Goal: Task Accomplishment & Management: Manage account settings

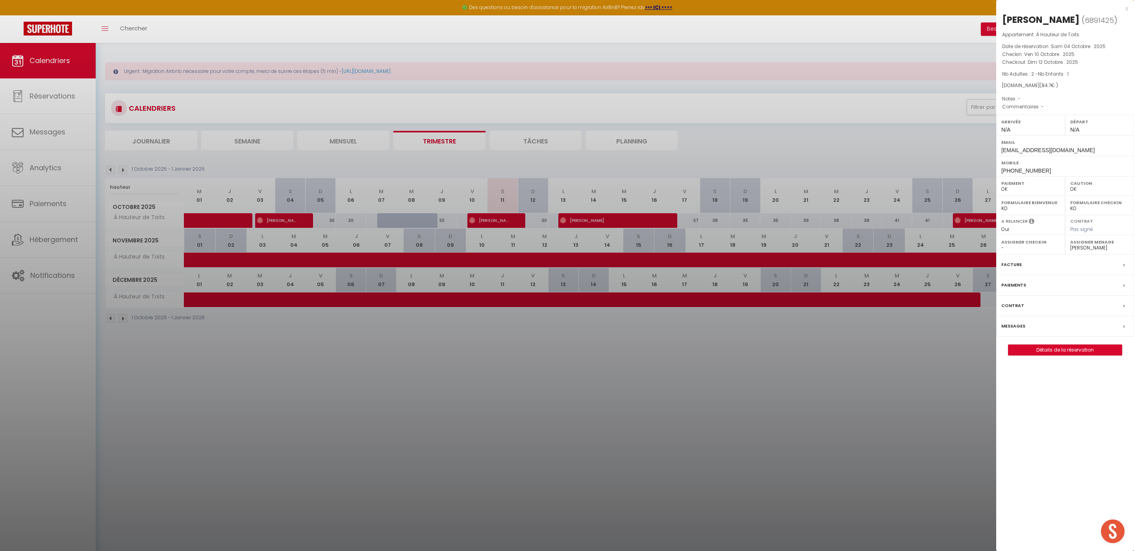
select select "0"
select select "52903"
click at [64, 96] on div at bounding box center [567, 275] width 1134 height 551
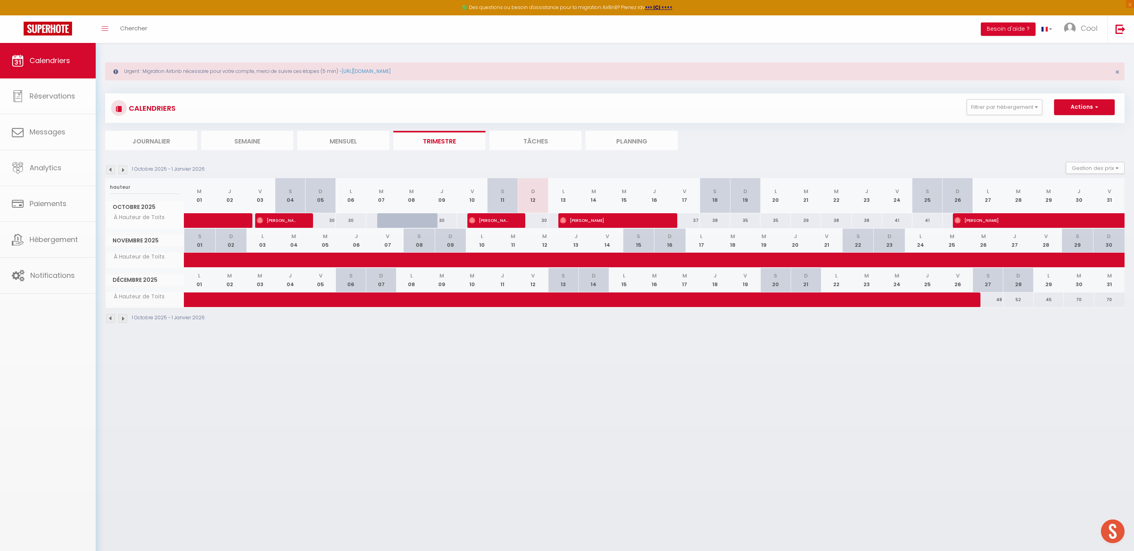
click at [63, 96] on body "🟢 Des questions ou besoin d'assistance pour la migration AirBnB? Prenez rdv >>>…" at bounding box center [567, 318] width 1134 height 551
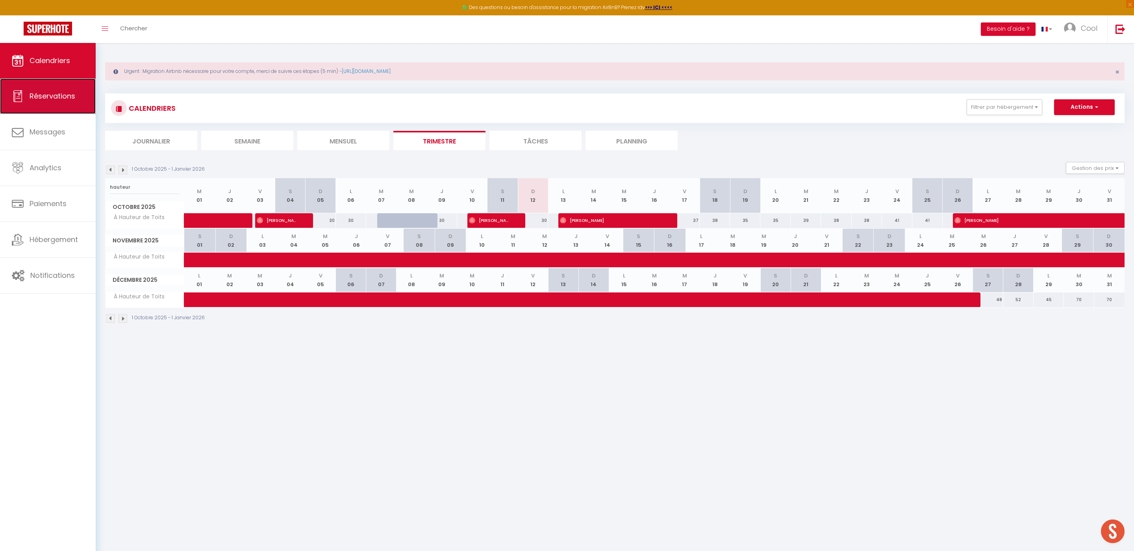
click at [61, 102] on link "Réservations" at bounding box center [48, 95] width 96 height 35
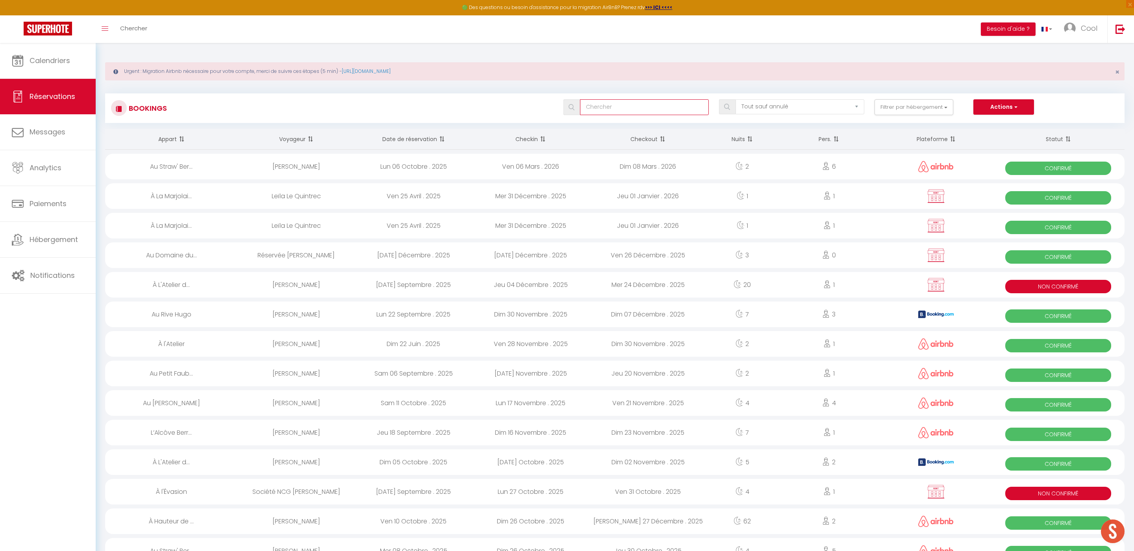
click at [599, 108] on input "text" at bounding box center [644, 107] width 129 height 16
paste input "Melakhessou"
type input "Melakhessou"
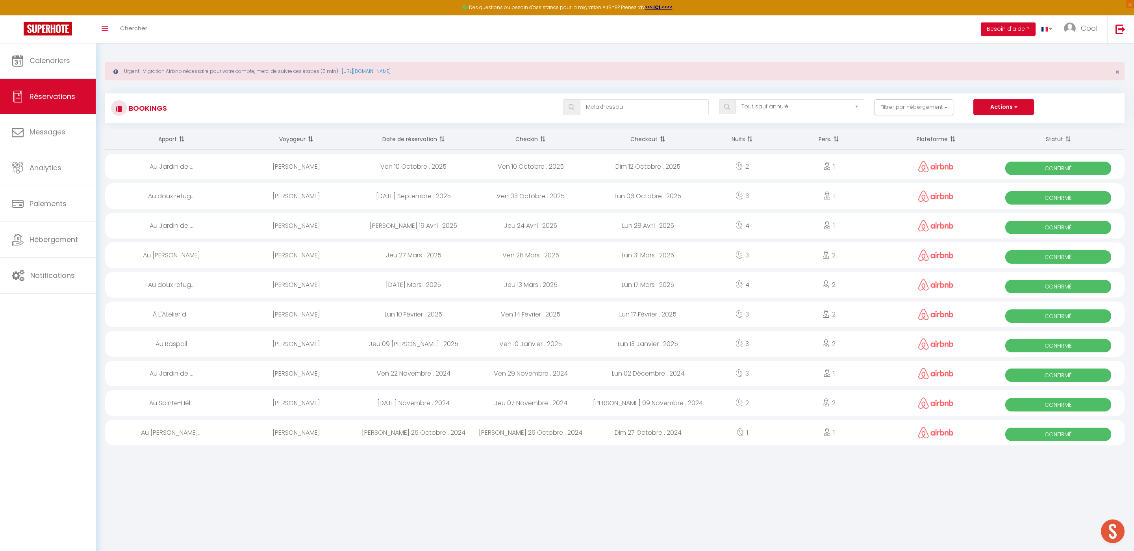
click at [432, 165] on div "Ven 10 Octobre . 2025" at bounding box center [413, 167] width 117 height 26
select select "OK"
select select "0"
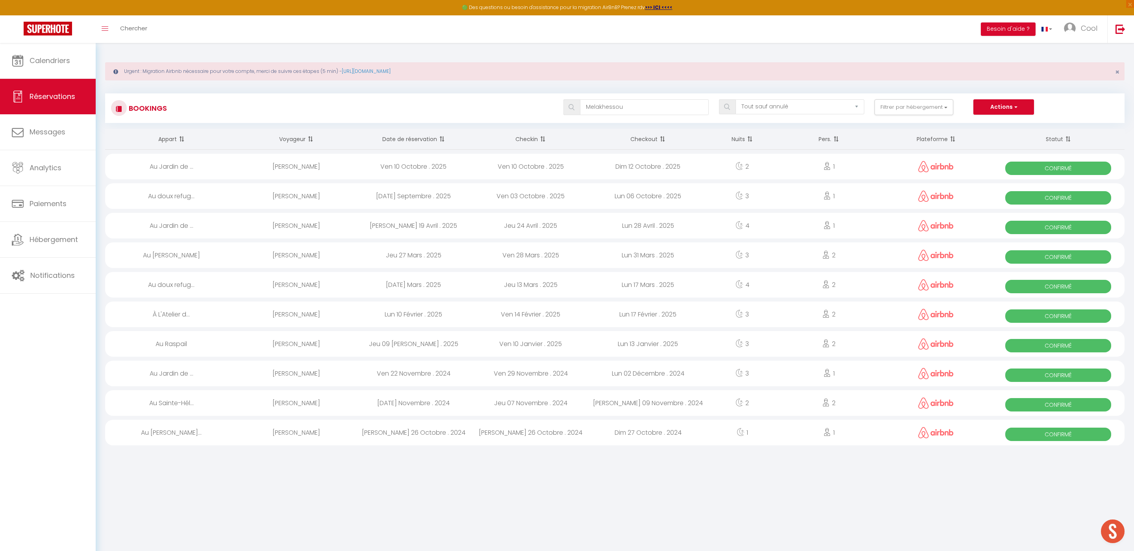
select select "1"
select select
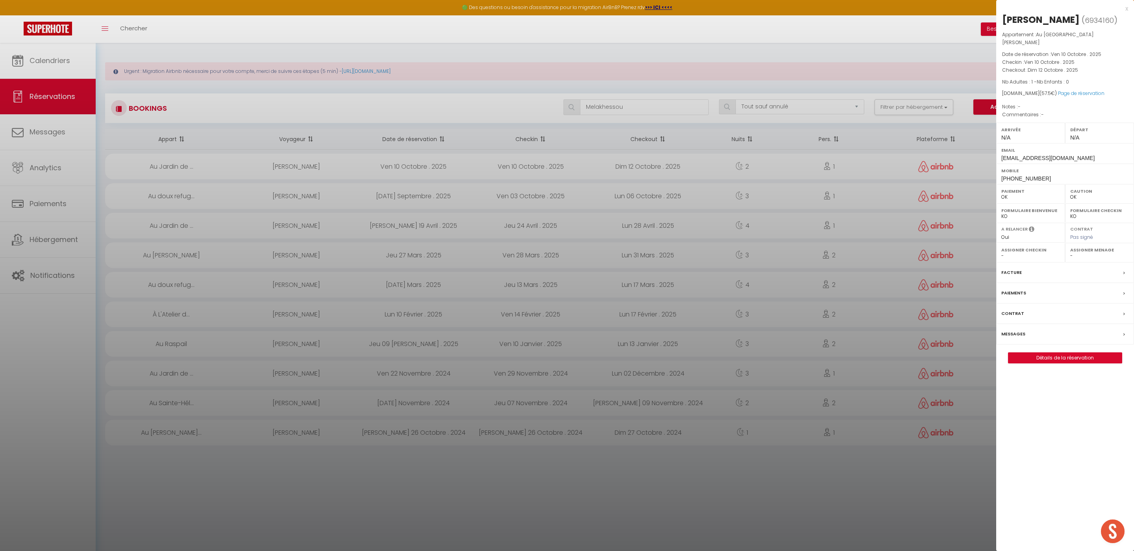
select select "52903"
click at [1066, 363] on link "Détails de la réservation" at bounding box center [1065, 358] width 113 height 10
select select
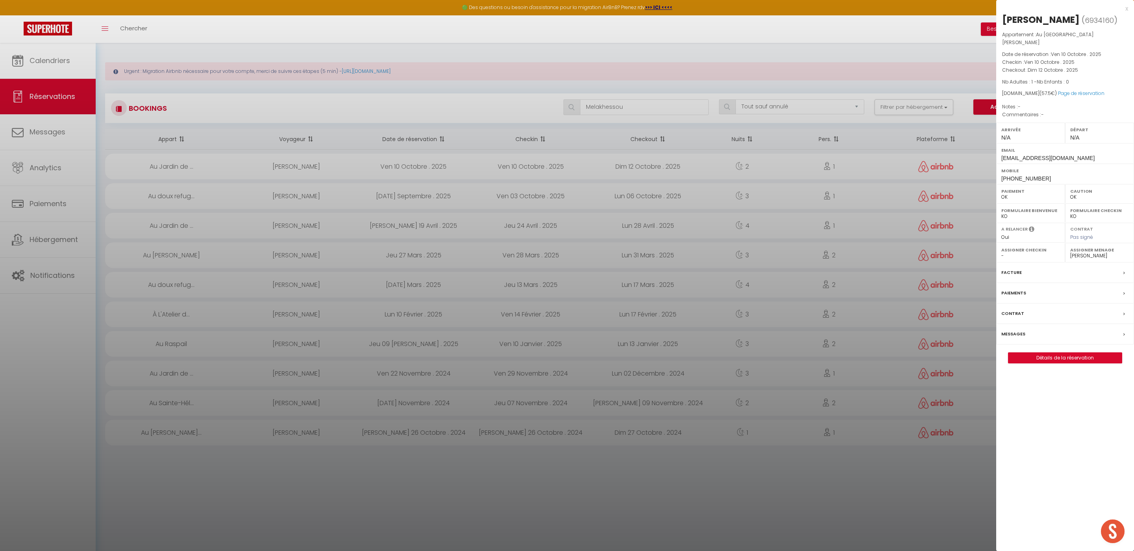
select select
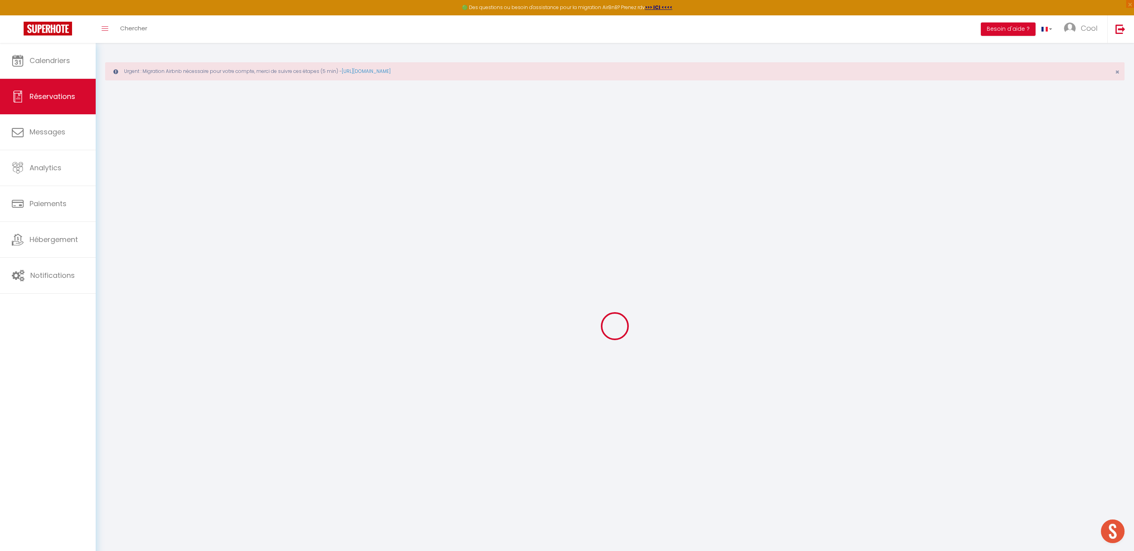
select select
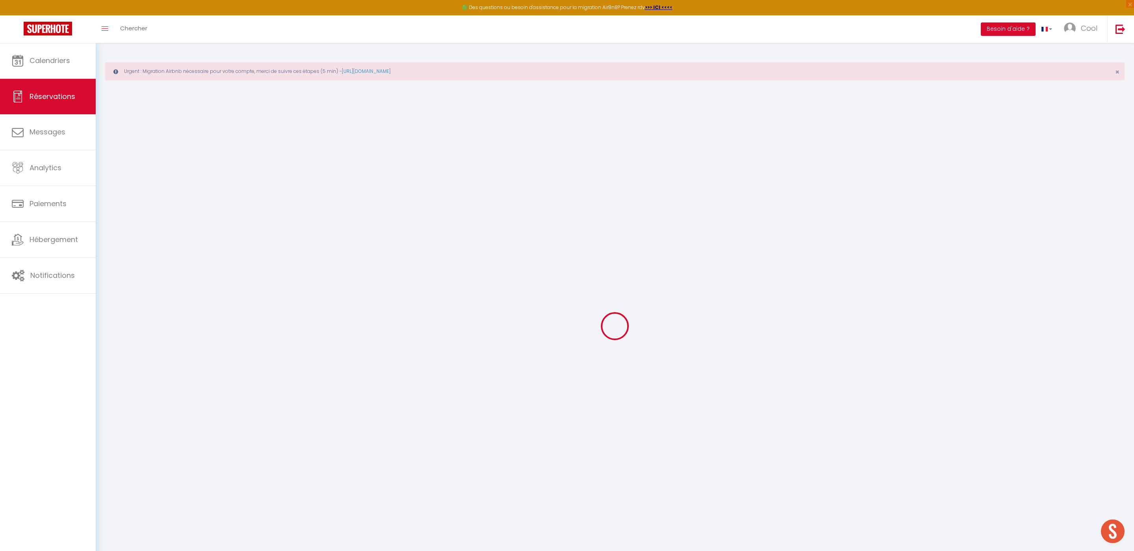
select select
checkbox input "false"
select select
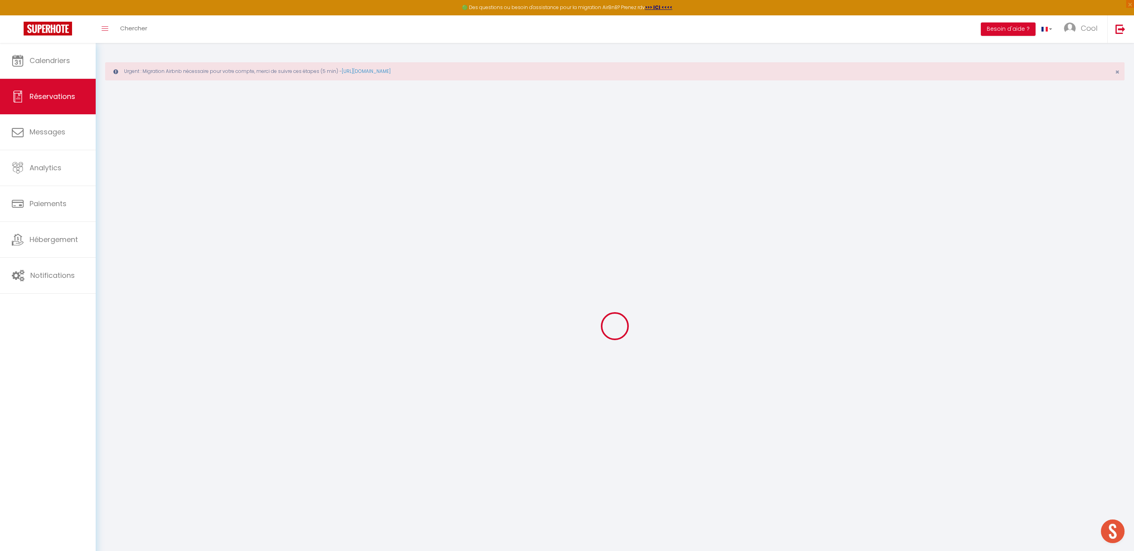
select select
checkbox input "false"
select select
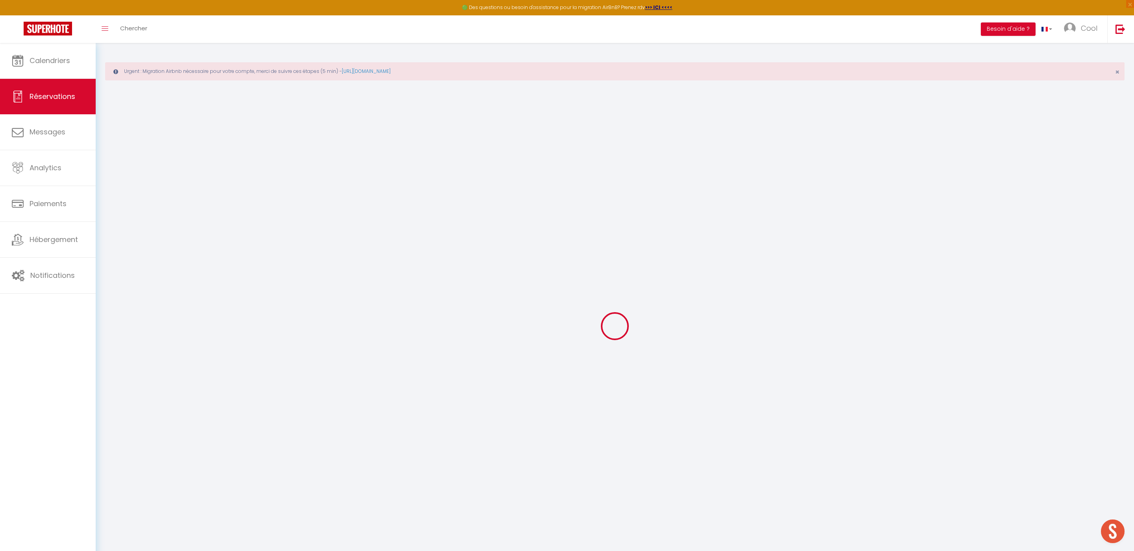
type input "[PERSON_NAME]"
type input "Melakhessou"
type input "[EMAIL_ADDRESS][DOMAIN_NAME]"
type input "[PHONE_NUMBER]"
select select
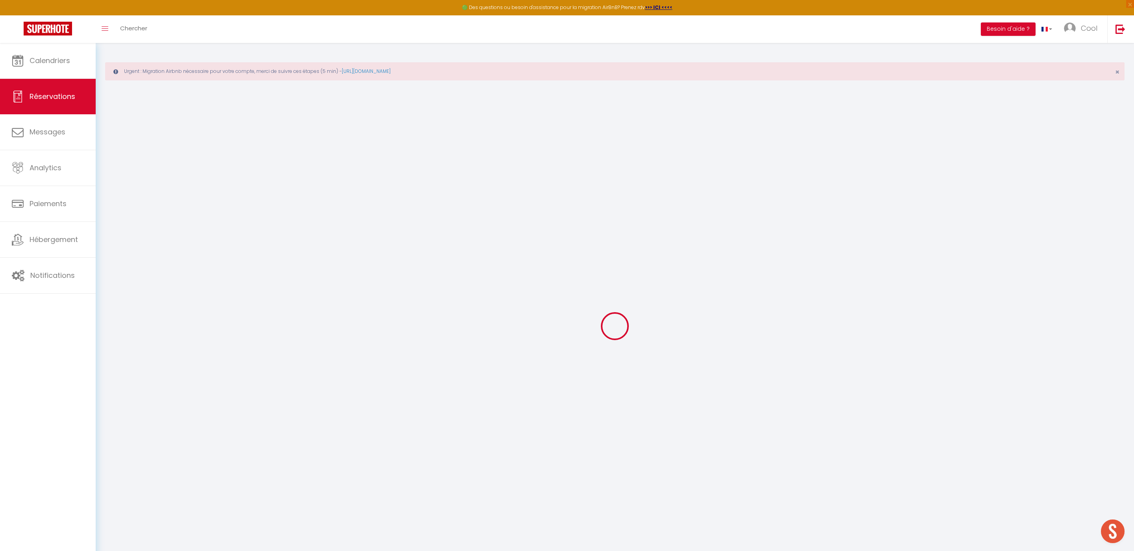
type input "15.12"
select select "33529"
select select "1"
select select
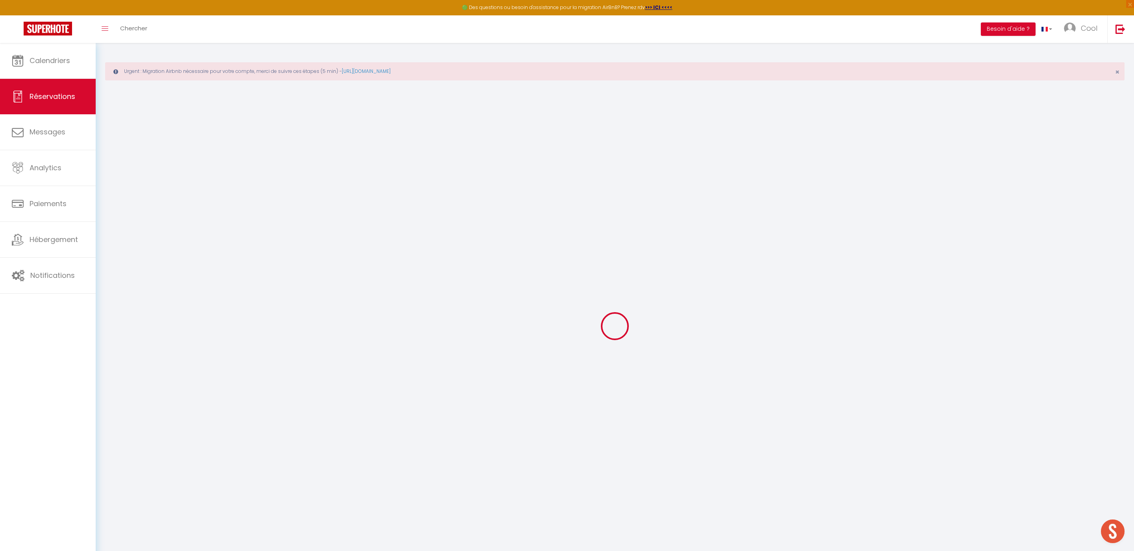
type input "1"
select select "12"
select select
type input "54"
checkbox input "false"
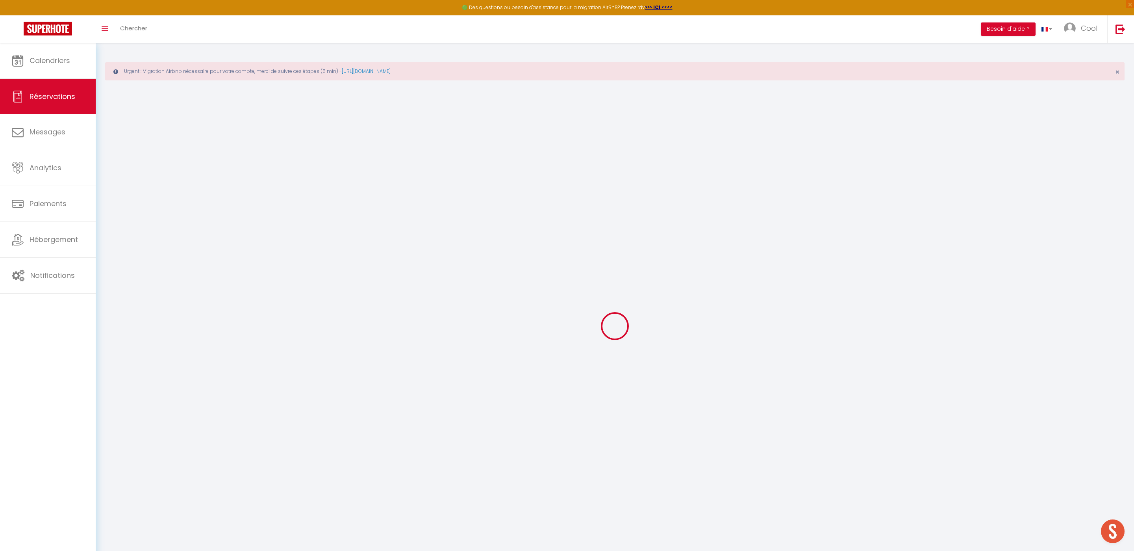
type input "0"
select select "1"
type input "0"
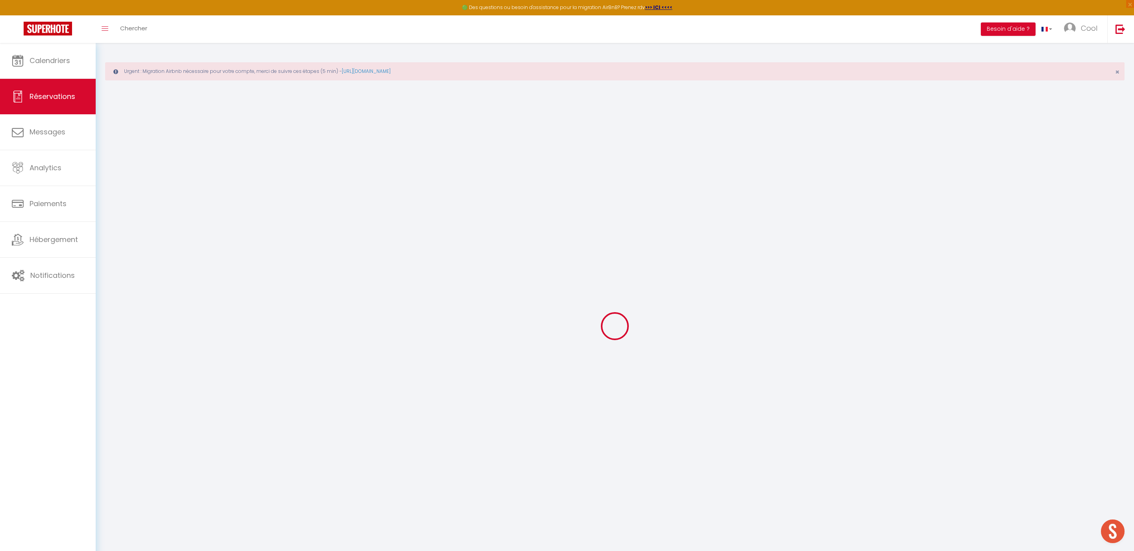
select select
select select "15"
checkbox input "false"
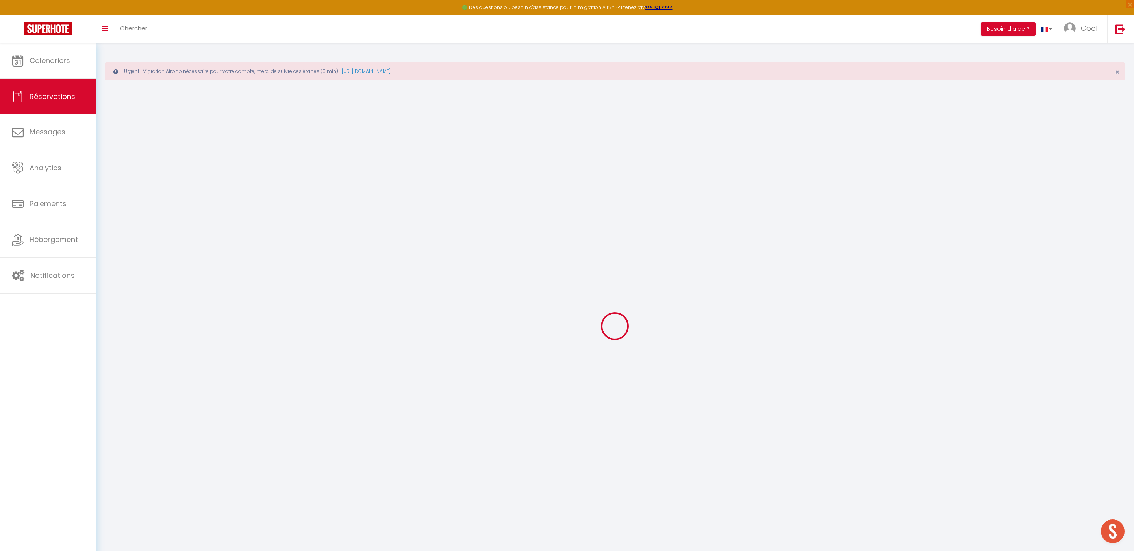
select select
checkbox input "false"
select select
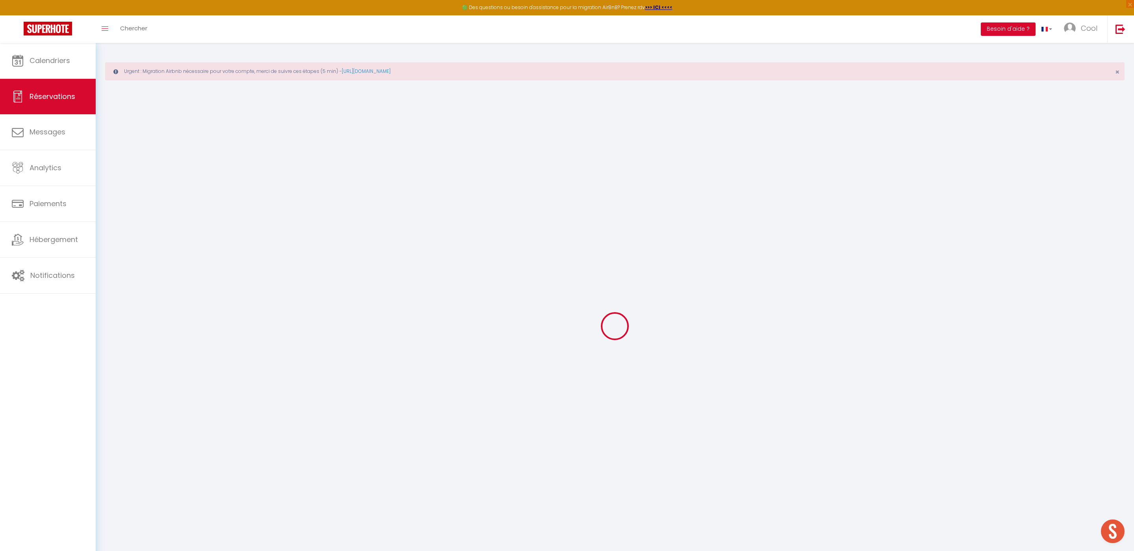
select select
checkbox input "false"
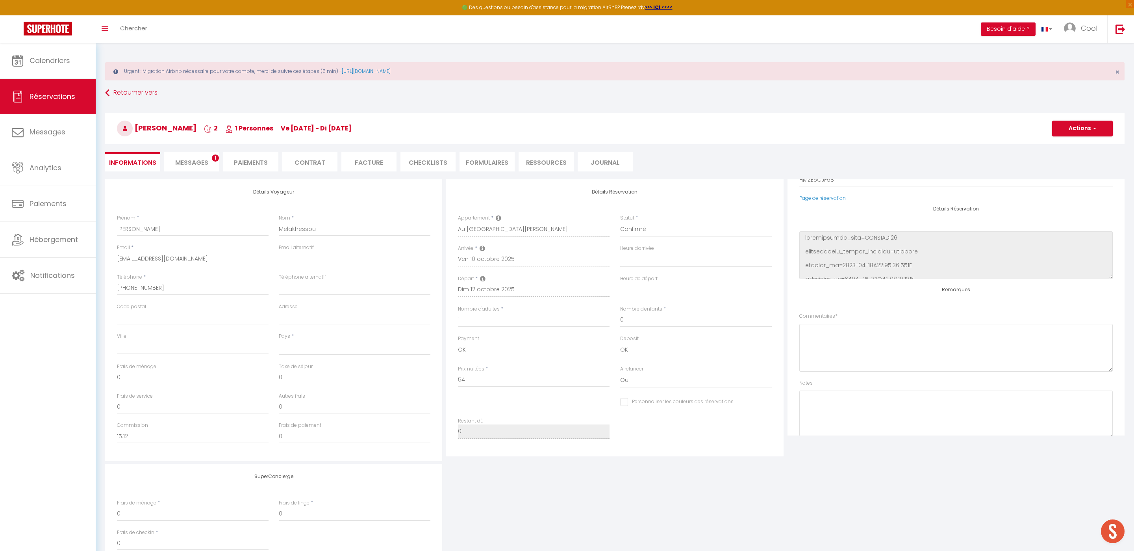
scroll to position [100, 0]
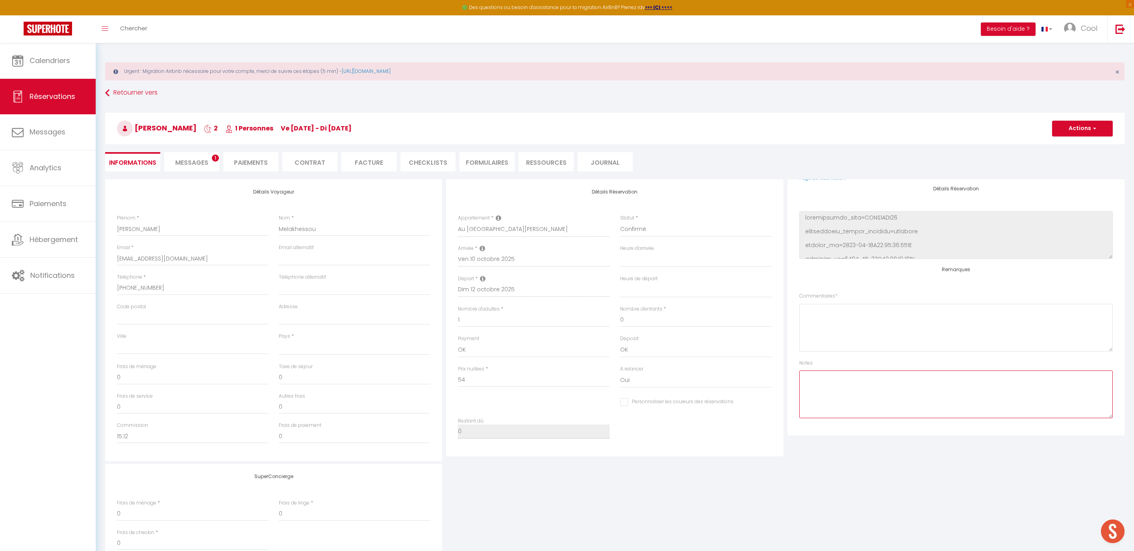
click at [831, 386] on textarea at bounding box center [957, 394] width 314 height 48
type textarea "é"
select select
type input "3.5"
select select
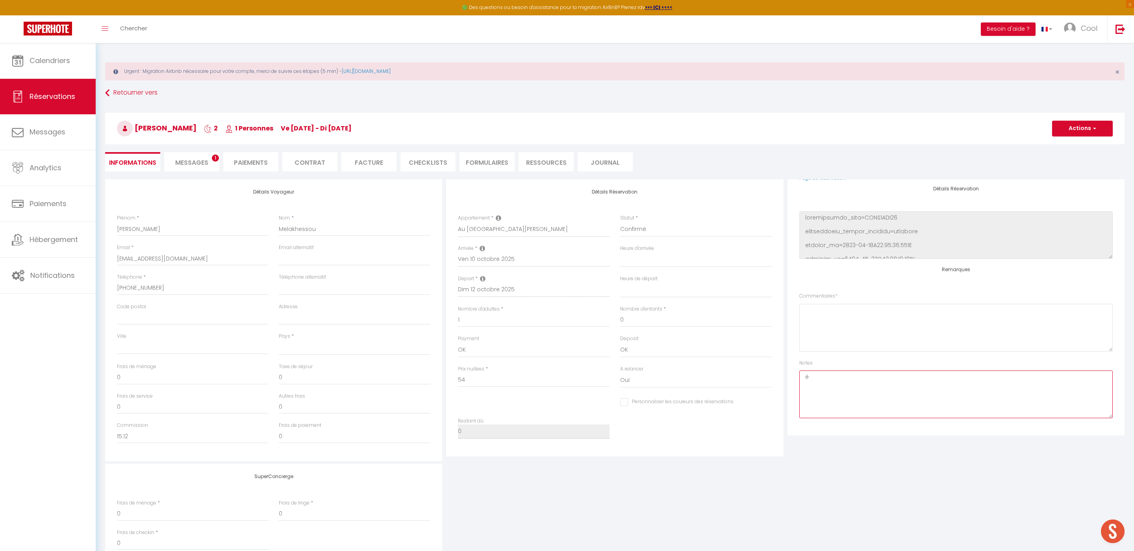
select select
checkbox input "false"
select select
checkbox input "false"
select select
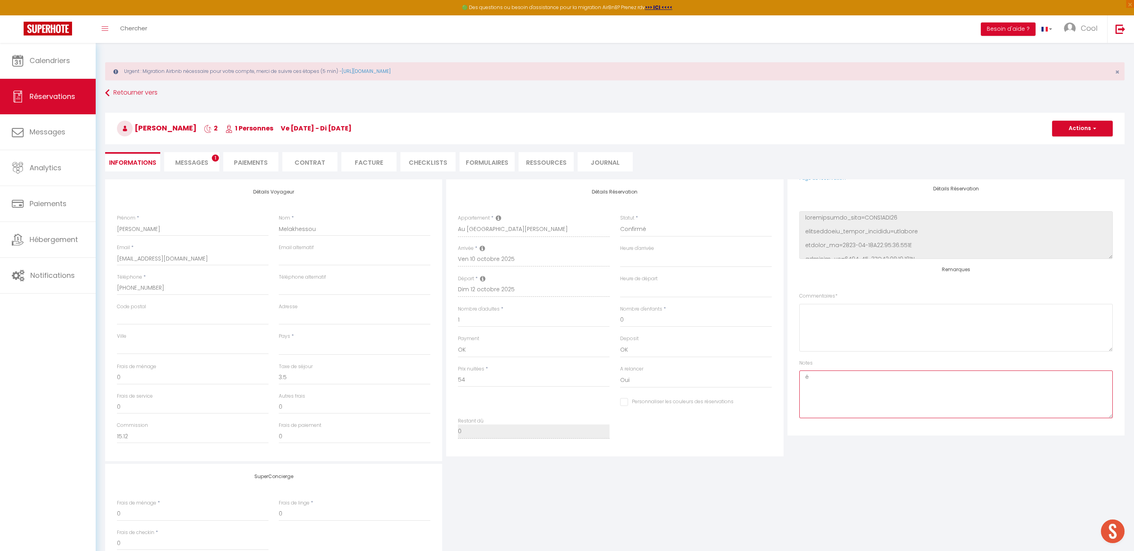
select select
click at [826, 377] on textarea "é" at bounding box center [957, 394] width 314 height 48
type textarea "Départ 12h00"
click at [1082, 127] on button "Actions" at bounding box center [1082, 129] width 61 height 16
click at [1072, 148] on link "Enregistrer" at bounding box center [1075, 146] width 62 height 10
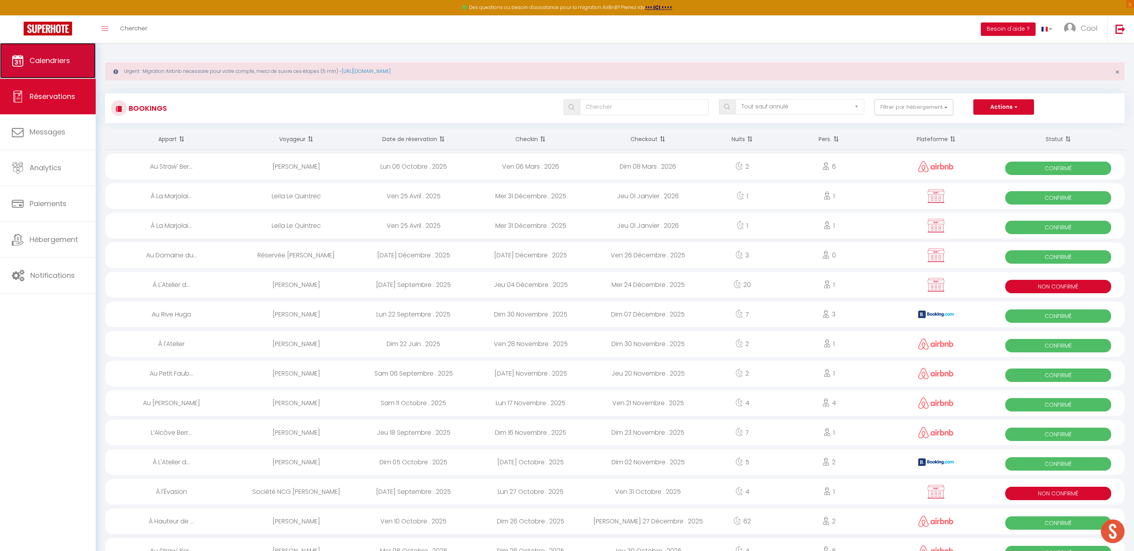
click at [82, 51] on link "Calendriers" at bounding box center [48, 60] width 96 height 35
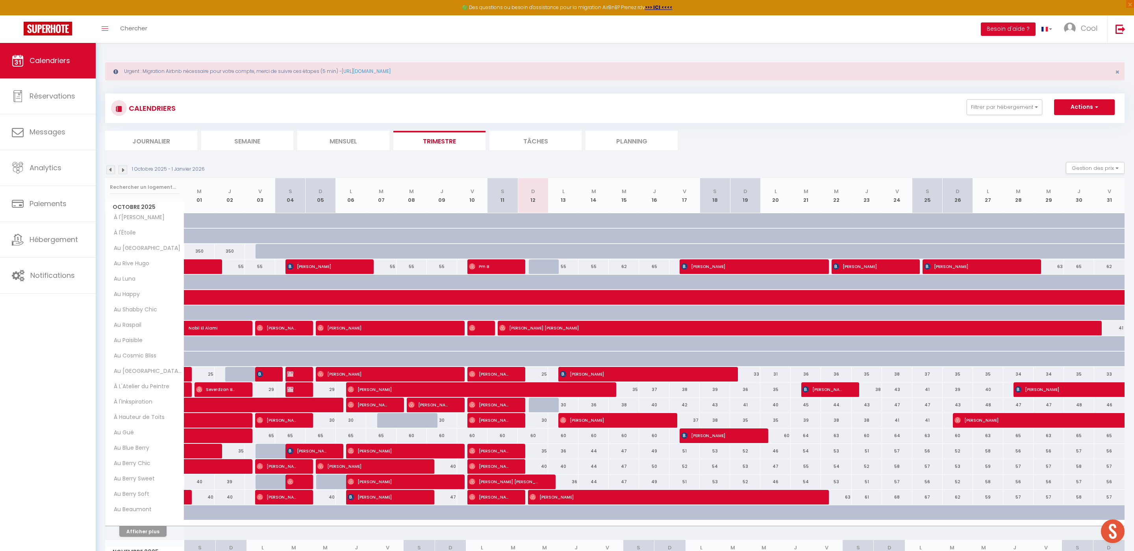
click at [617, 141] on li "Planning" at bounding box center [632, 140] width 92 height 19
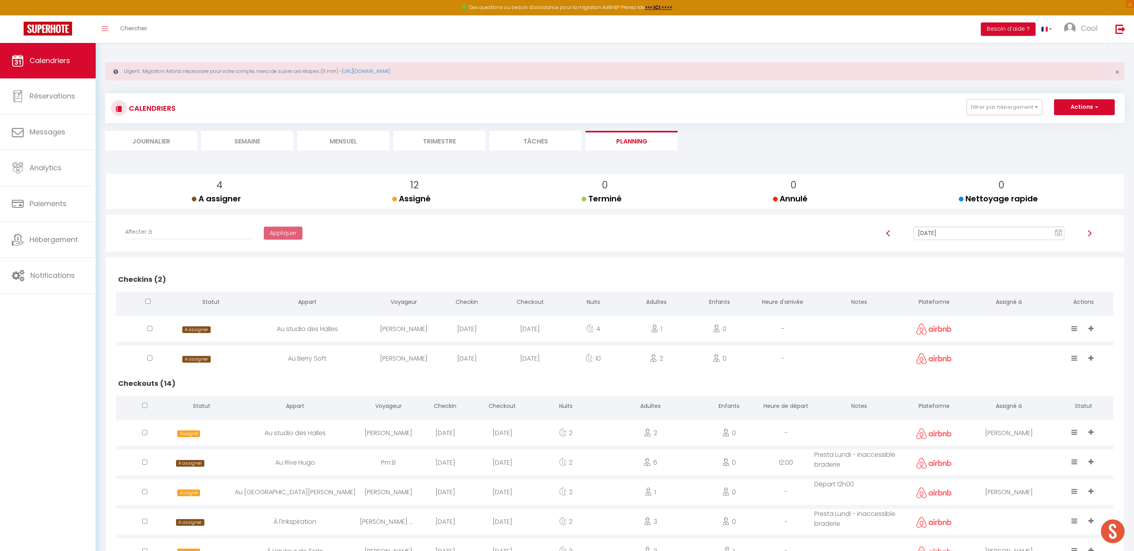
scroll to position [298, 0]
